Goal: Task Accomplishment & Management: Complete application form

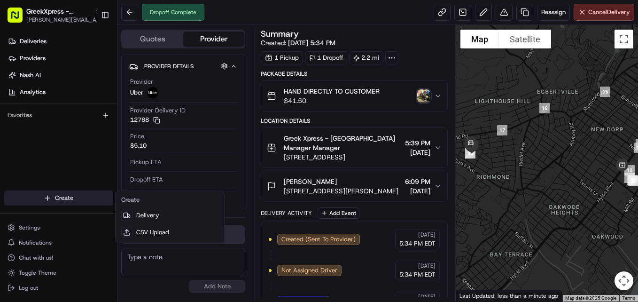
click at [98, 201] on html "GreekXpress - [GEOGRAPHIC_DATA] [EMAIL_ADDRESS][DOMAIN_NAME] Toggle Sidebar Del…" at bounding box center [319, 151] width 638 height 302
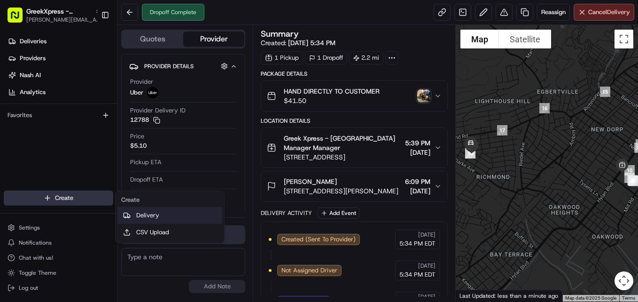
click at [157, 218] on link "Delivery" at bounding box center [169, 215] width 105 height 17
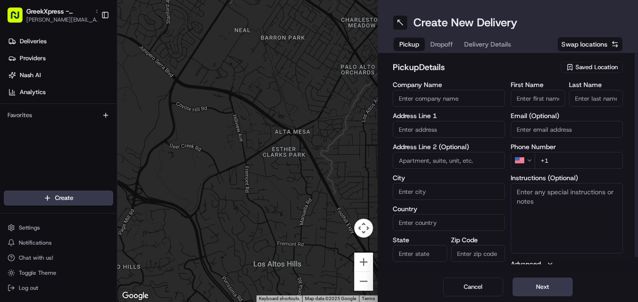
click at [614, 62] on div "Saved Location" at bounding box center [592, 67] width 62 height 11
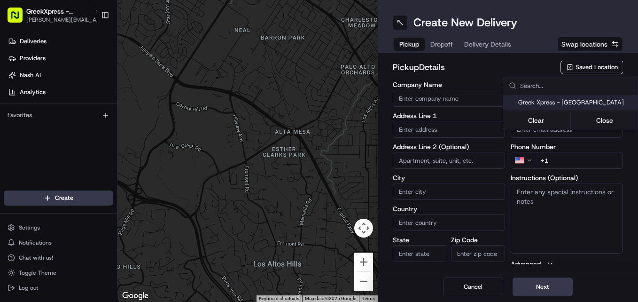
click at [570, 99] on span "Greek Xpress - [GEOGRAPHIC_DATA]" at bounding box center [576, 102] width 116 height 8
type input "Greek Xpress - [GEOGRAPHIC_DATA]"
type input "[STREET_ADDRESS]"
type input "#120"
type input "[GEOGRAPHIC_DATA]"
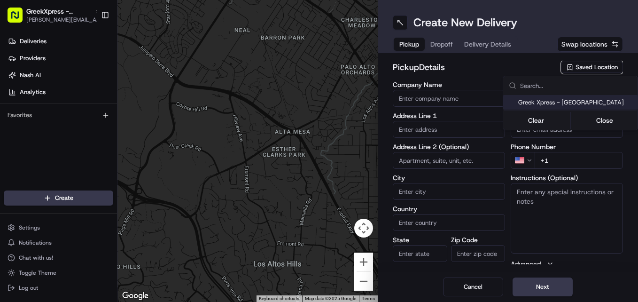
type input "US"
type input "NY"
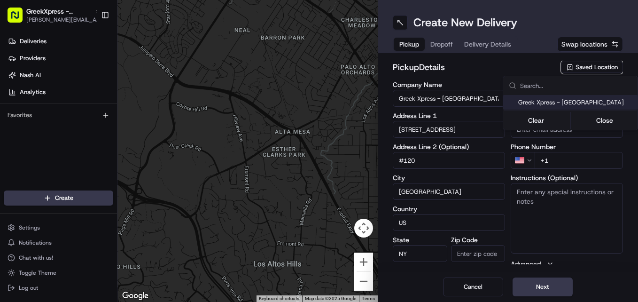
type input "10306"
type input "Manager"
type input "[PHONE_NUMBER]"
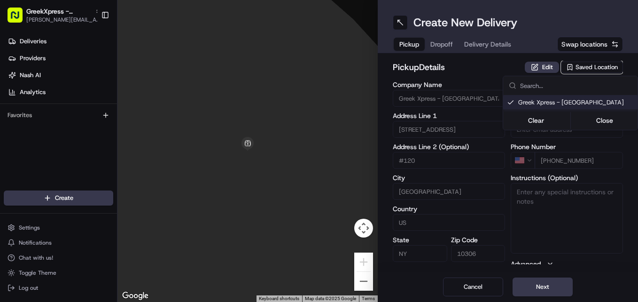
click at [523, 291] on html "GreekXpress - [GEOGRAPHIC_DATA] [EMAIL_ADDRESS][DOMAIN_NAME] Toggle Sidebar Del…" at bounding box center [319, 151] width 638 height 302
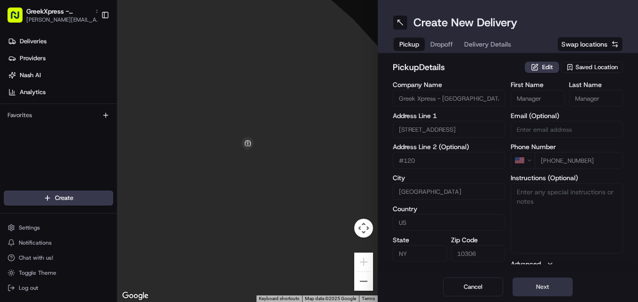
click at [550, 287] on button "Next" at bounding box center [543, 286] width 60 height 19
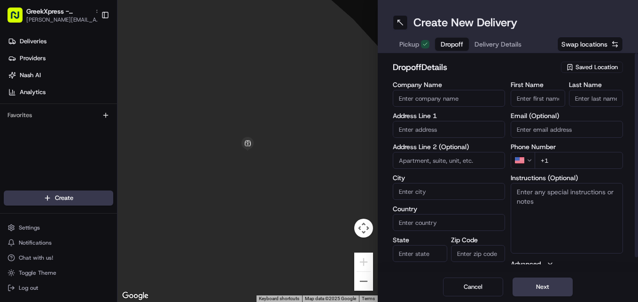
click at [539, 100] on input "First Name" at bounding box center [538, 98] width 54 height 17
type input "c"
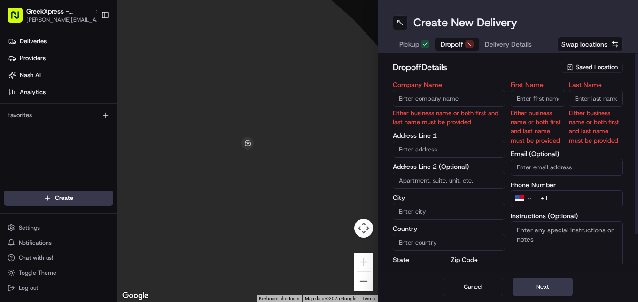
click at [537, 97] on input "First Name" at bounding box center [538, 98] width 54 height 17
type input "Carmella"
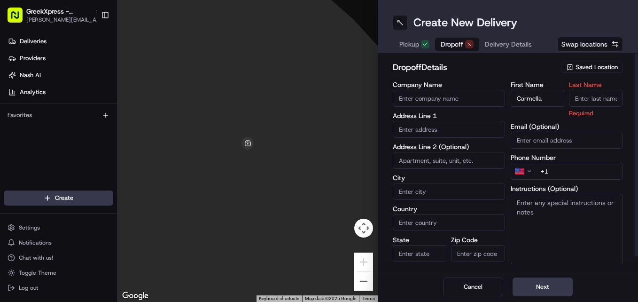
click at [592, 94] on input "Last Name" at bounding box center [596, 98] width 54 height 17
type input "P"
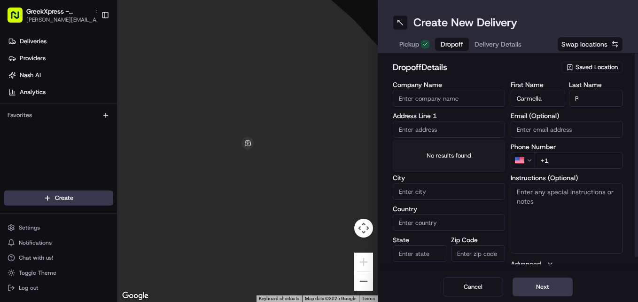
click at [440, 132] on input "text" at bounding box center [449, 129] width 112 height 17
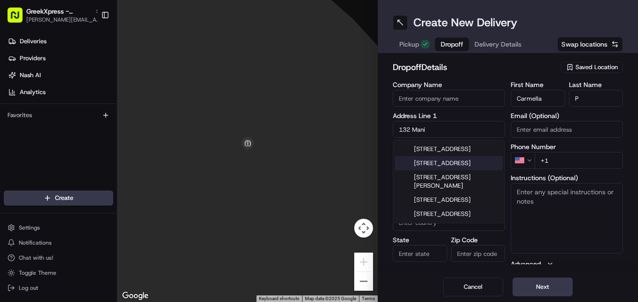
click at [443, 170] on div "[STREET_ADDRESS]" at bounding box center [449, 163] width 108 height 14
type input "[STREET_ADDRESS]"
type input "[GEOGRAPHIC_DATA]"
type input "NY"
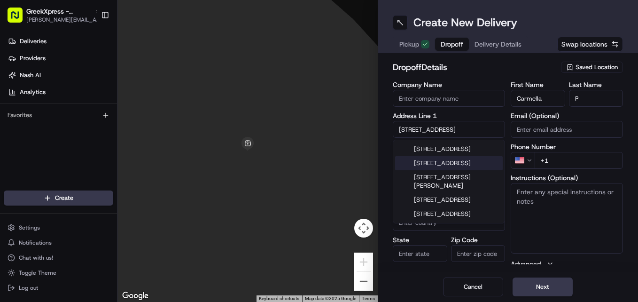
type input "10306"
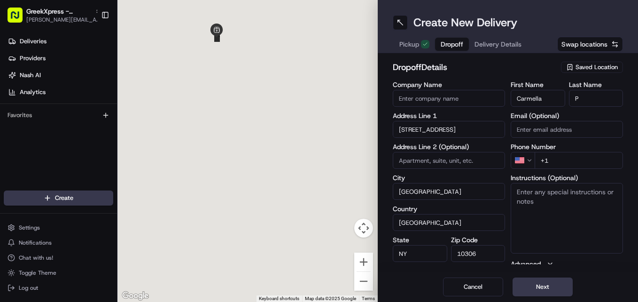
type input "[STREET_ADDRESS]"
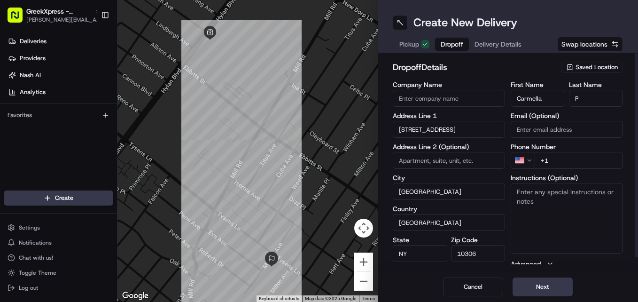
click at [570, 160] on input "+1" at bounding box center [579, 160] width 88 height 17
type input "[PHONE_NUMBER]"
click at [547, 294] on button "Next" at bounding box center [543, 286] width 60 height 19
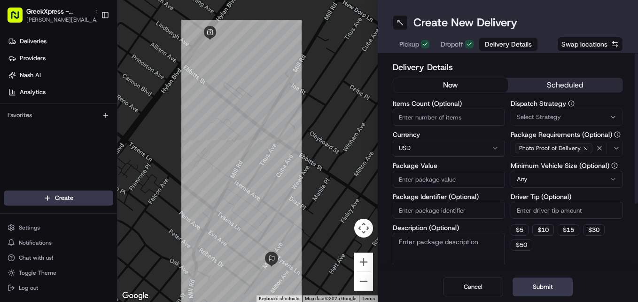
click at [455, 119] on input "Items Count (Optional)" at bounding box center [449, 117] width 112 height 17
type input "5"
click at [449, 187] on input "Package Value" at bounding box center [449, 179] width 112 height 17
type input "57.70"
click at [539, 211] on input "Driver Tip (Optional)" at bounding box center [567, 210] width 112 height 17
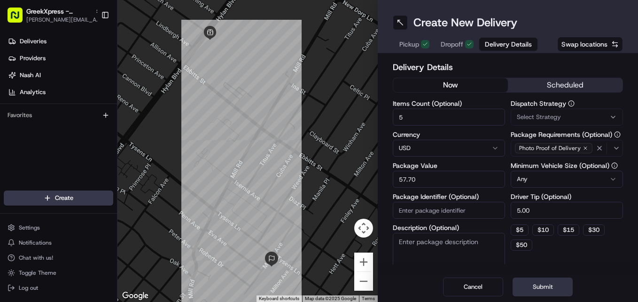
type input "5.00"
click at [557, 288] on button "Submit" at bounding box center [543, 286] width 60 height 19
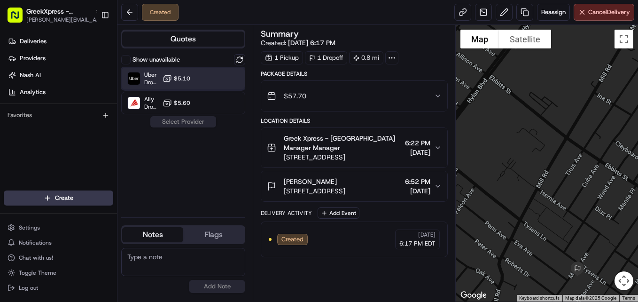
click at [207, 84] on div "Uber Dropoff ETA 18 minutes $5.10" at bounding box center [183, 78] width 124 height 23
click at [202, 125] on button "Assign Provider" at bounding box center [183, 121] width 67 height 11
